Goal: Entertainment & Leisure: Consume media (video, audio)

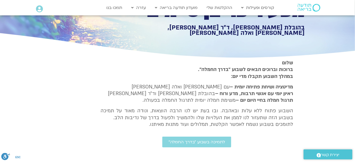
scroll to position [70, 0]
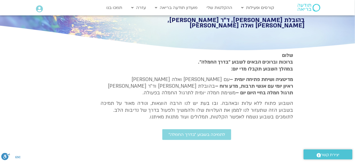
drag, startPoint x: 293, startPoint y: 79, endPoint x: 141, endPoint y: 117, distance: 156.9
click at [141, 117] on div "שלום ברוכות וברוכים הבאים לשבוע ״בדרך החמלה״. במהלך השבוע תקבלו מדי יום: מדיטצי…" at bounding box center [196, 86] width 193 height 68
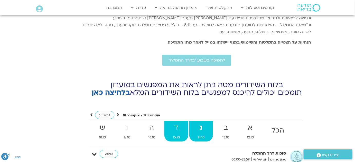
scroll to position [1821, 0]
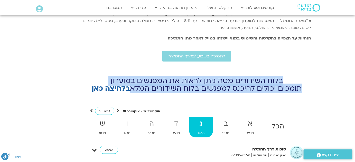
drag, startPoint x: 285, startPoint y: 68, endPoint x: 131, endPoint y: 77, distance: 153.8
click at [131, 77] on p "בלוח השידורים מטה ניתן לראות את המפגשים במועדון תומכים יכולים להיכנס למפגשים בל…" at bounding box center [196, 84] width 229 height 15
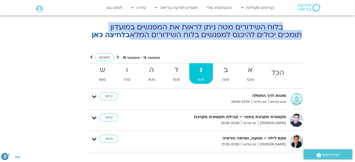
scroll to position [1891, 0]
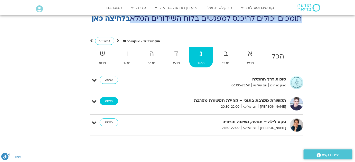
click at [110, 97] on link "כניסה" at bounding box center [109, 101] width 18 height 8
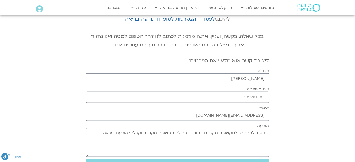
scroll to position [70, 0]
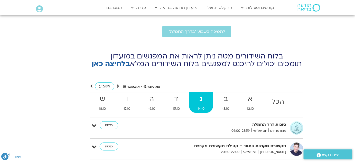
scroll to position [1892, 0]
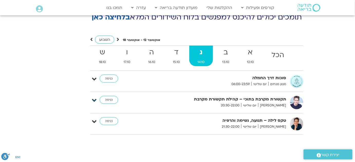
click at [94, 97] on icon at bounding box center [94, 100] width 5 height 7
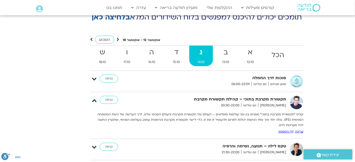
click at [94, 97] on icon at bounding box center [94, 100] width 5 height 7
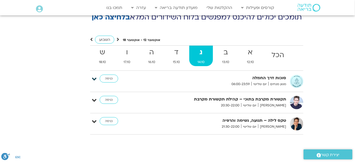
click at [95, 76] on icon at bounding box center [94, 79] width 5 height 7
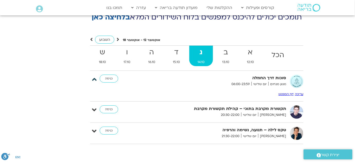
click at [95, 76] on icon at bounding box center [94, 79] width 5 height 7
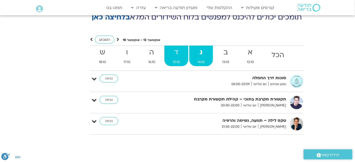
click at [179, 60] on span "15.10" at bounding box center [176, 62] width 24 height 5
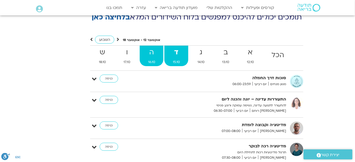
click at [150, 60] on span "16.10" at bounding box center [152, 62] width 24 height 5
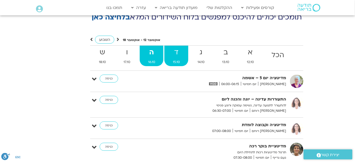
click at [175, 60] on span "15.10" at bounding box center [176, 62] width 24 height 5
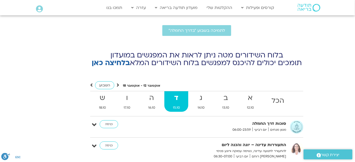
scroll to position [1846, 0]
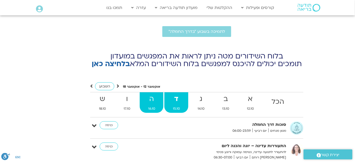
click at [149, 93] on strong "ה" at bounding box center [152, 99] width 24 height 12
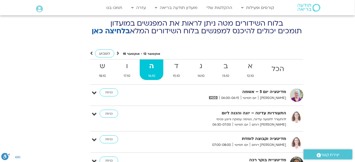
scroll to position [1869, 0]
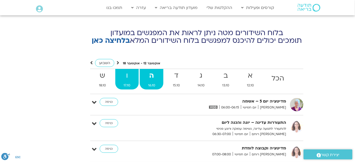
click at [131, 70] on strong "ו" at bounding box center [126, 76] width 23 height 12
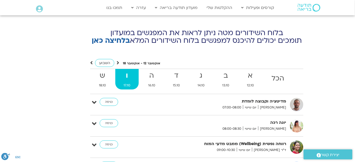
click at [89, 70] on div "אוקטובר 12 - אוקטובר 18 השבוע להציג אירועים שפתוחים עבורי הכל א 12.10 ב 13.10 ג…" at bounding box center [196, 122] width 229 height 124
click at [94, 70] on strong "ש" at bounding box center [103, 76] width 24 height 12
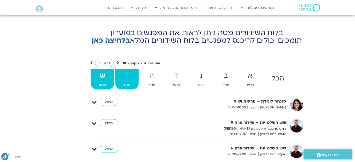
click at [124, 70] on strong "ו" at bounding box center [126, 76] width 23 height 12
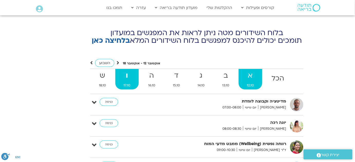
click at [240, 70] on strong "א" at bounding box center [251, 76] width 24 height 12
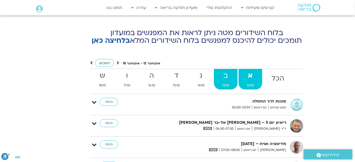
click at [229, 70] on strong "ב" at bounding box center [226, 76] width 24 height 12
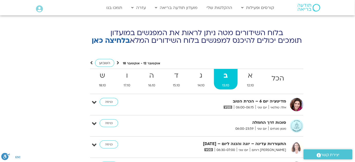
click at [229, 70] on strong "ב" at bounding box center [226, 76] width 24 height 12
click at [244, 70] on strong "א" at bounding box center [251, 76] width 24 height 12
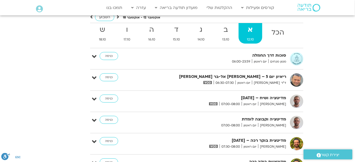
scroll to position [1915, 0]
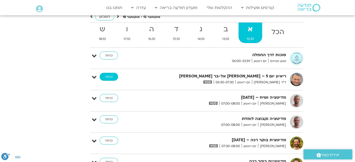
click at [110, 73] on link "כניסה" at bounding box center [109, 77] width 18 height 8
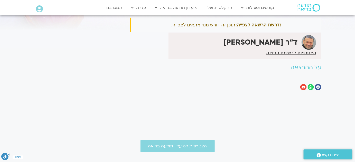
scroll to position [46, 0]
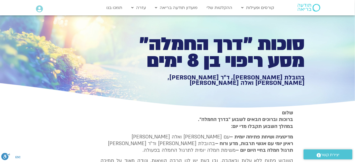
scroll to position [1, 0]
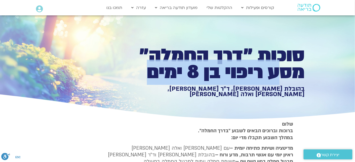
drag, startPoint x: 279, startPoint y: 74, endPoint x: 145, endPoint y: 78, distance: 133.9
click at [145, 78] on h1 "סוכות ״דרך החמלה״ מסע ריפוי בן 8 ימים" at bounding box center [216, 64] width 178 height 34
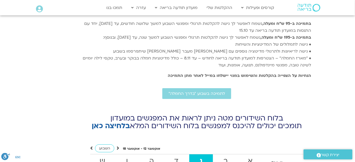
scroll to position [1775, 0]
